Goal: Find specific page/section: Find specific page/section

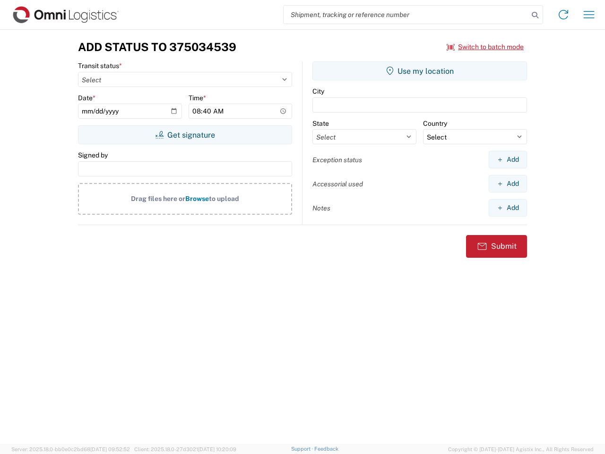
click at [406, 15] on input "search" at bounding box center [406, 15] width 245 height 18
click at [535, 15] on icon at bounding box center [535, 15] width 13 height 13
click at [564, 15] on icon at bounding box center [563, 14] width 15 height 15
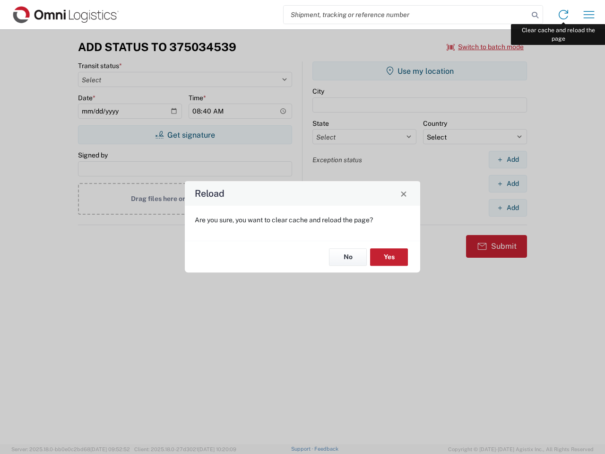
click at [589, 15] on div "Reload Are you sure, you want to clear cache and reload the page? No Yes" at bounding box center [302, 227] width 605 height 454
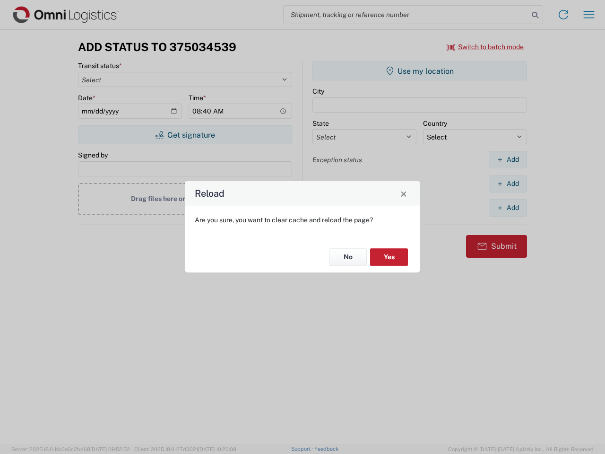
click at [486, 47] on div "Reload Are you sure, you want to clear cache and reload the page? No Yes" at bounding box center [302, 227] width 605 height 454
click at [185, 135] on div "Reload Are you sure, you want to clear cache and reload the page? No Yes" at bounding box center [302, 227] width 605 height 454
click at [420, 71] on div "Reload Are you sure, you want to clear cache and reload the page? No Yes" at bounding box center [302, 227] width 605 height 454
click at [508, 159] on div "Reload Are you sure, you want to clear cache and reload the page? No Yes" at bounding box center [302, 227] width 605 height 454
click at [508, 183] on div "Reload Are you sure, you want to clear cache and reload the page? No Yes" at bounding box center [302, 227] width 605 height 454
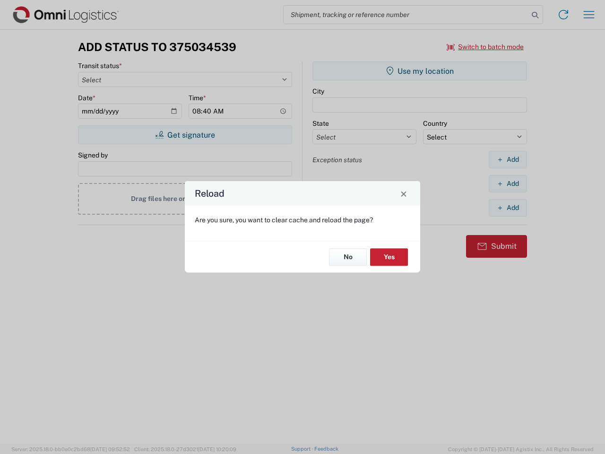
click at [508, 208] on div "Reload Are you sure, you want to clear cache and reload the page? No Yes" at bounding box center [302, 227] width 605 height 454
